Goal: Task Accomplishment & Management: Use online tool/utility

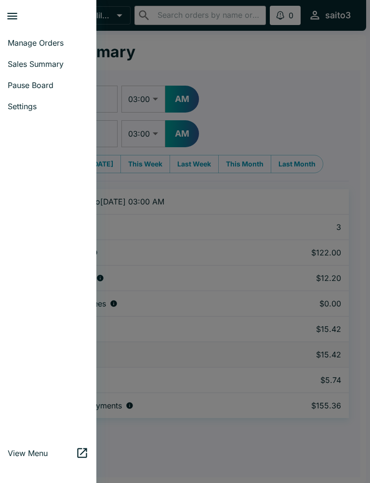
select select "03:00"
click at [40, 32] on link "Manage Orders" at bounding box center [48, 42] width 96 height 21
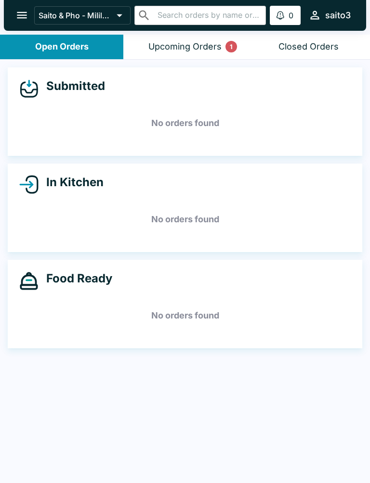
click at [193, 43] on div "Upcoming Orders 1" at bounding box center [184, 46] width 73 height 11
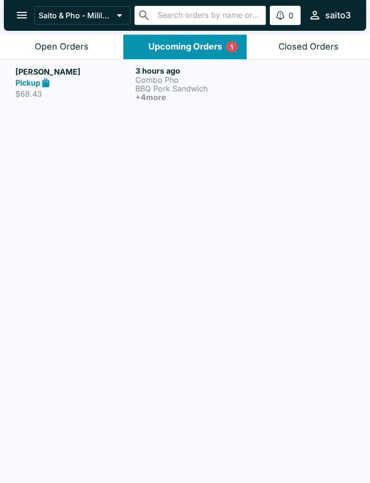
click at [169, 87] on p "BBQ Pork Sandwich" at bounding box center [193, 88] width 116 height 9
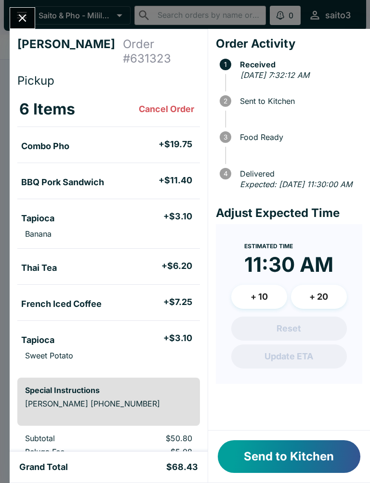
click at [18, 20] on icon "Close" at bounding box center [22, 18] width 13 height 13
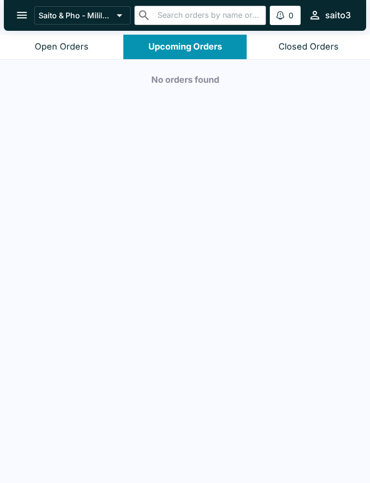
click at [94, 45] on button "Open Orders" at bounding box center [61, 47] width 123 height 25
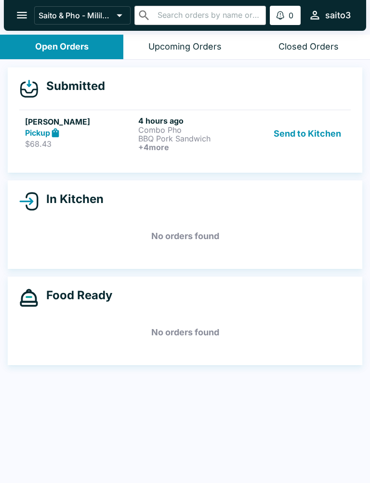
click at [242, 139] on p "BBQ Pork Sandwich" at bounding box center [192, 138] width 109 height 9
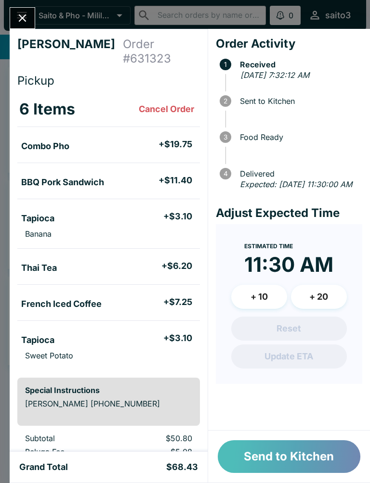
click at [320, 463] on button "Send to Kitchen" at bounding box center [289, 457] width 143 height 33
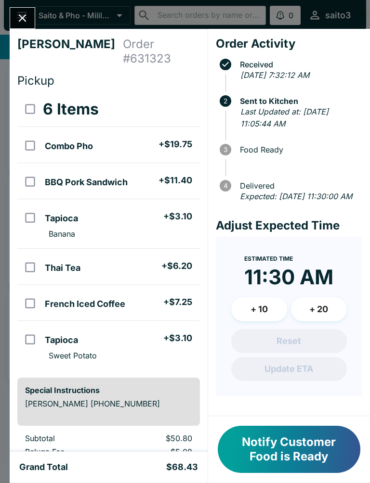
click at [25, 13] on icon "Close" at bounding box center [22, 18] width 13 height 13
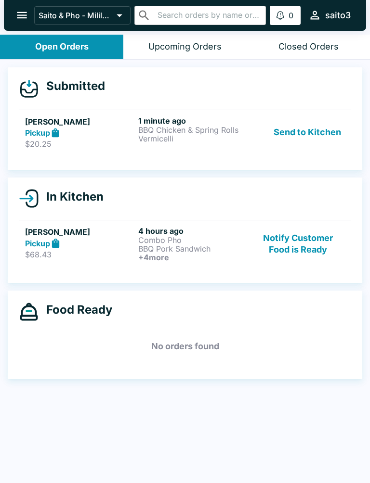
click at [253, 150] on link "[PERSON_NAME] Pickup $20.25 1 minute ago BBQ Chicken & Spring Rolls Vermicelli …" at bounding box center [184, 132] width 331 height 45
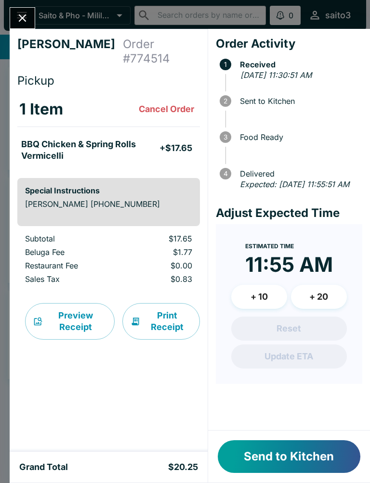
click at [296, 463] on button "Send to Kitchen" at bounding box center [289, 457] width 143 height 33
